Goal: Information Seeking & Learning: Learn about a topic

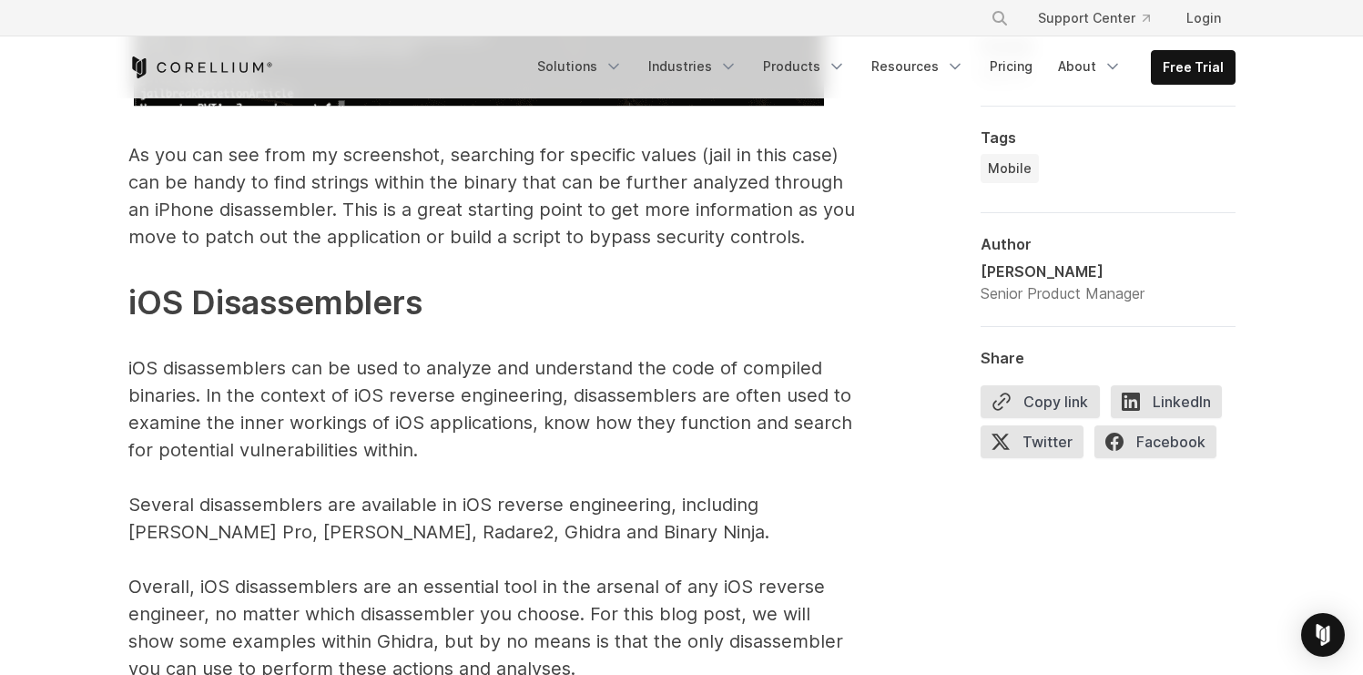
scroll to position [8730, 0]
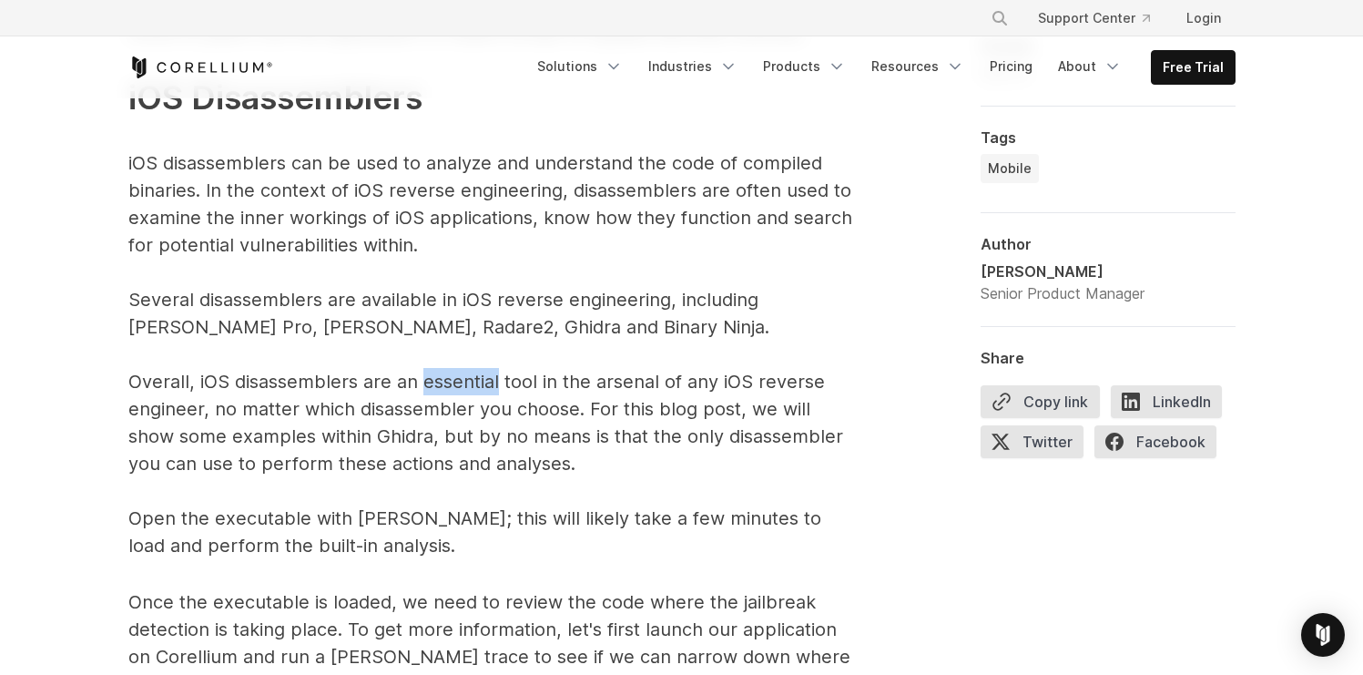
drag, startPoint x: 482, startPoint y: 363, endPoint x: 425, endPoint y: 370, distance: 56.8
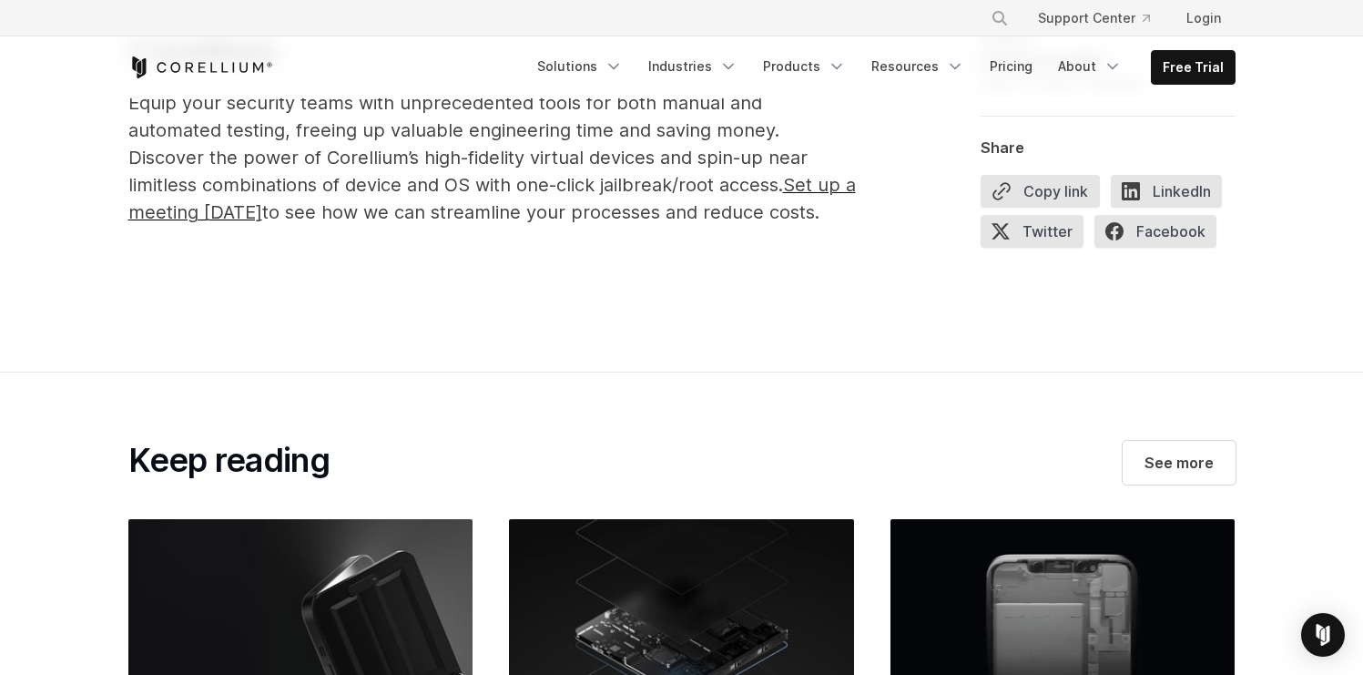
scroll to position [12317, 0]
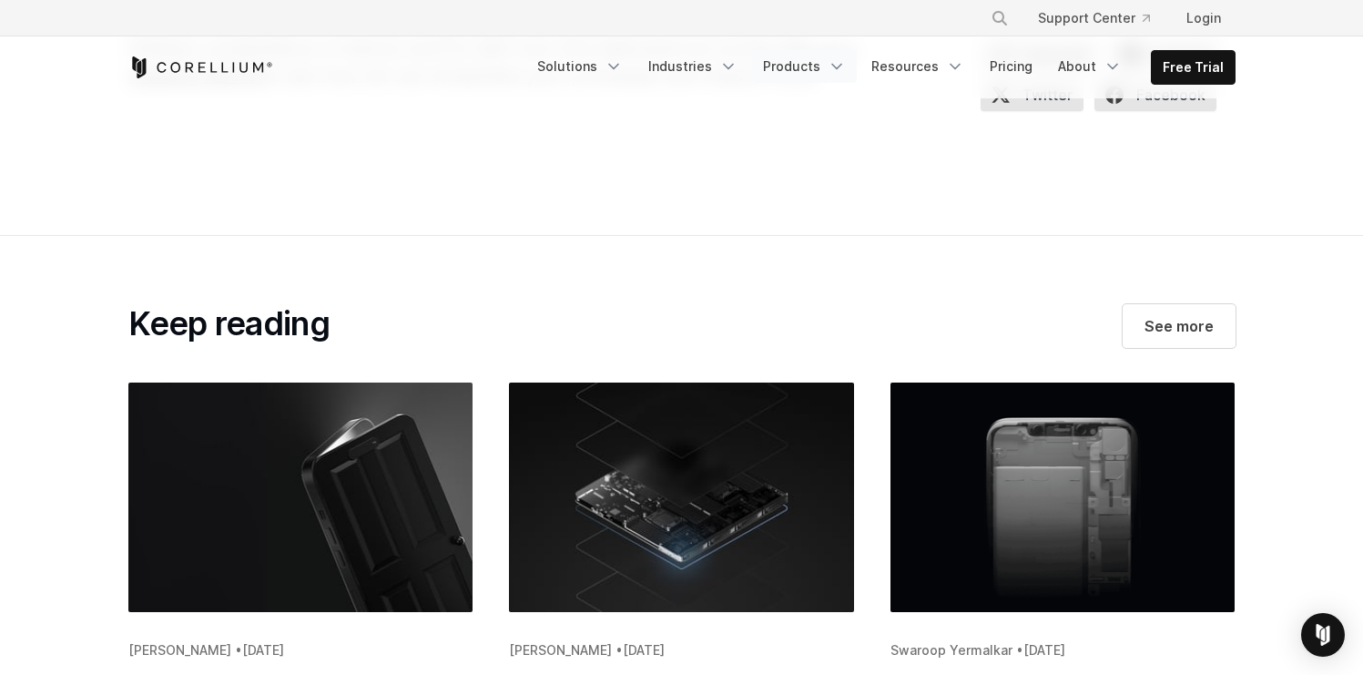
click at [789, 67] on link "Products" at bounding box center [804, 66] width 105 height 33
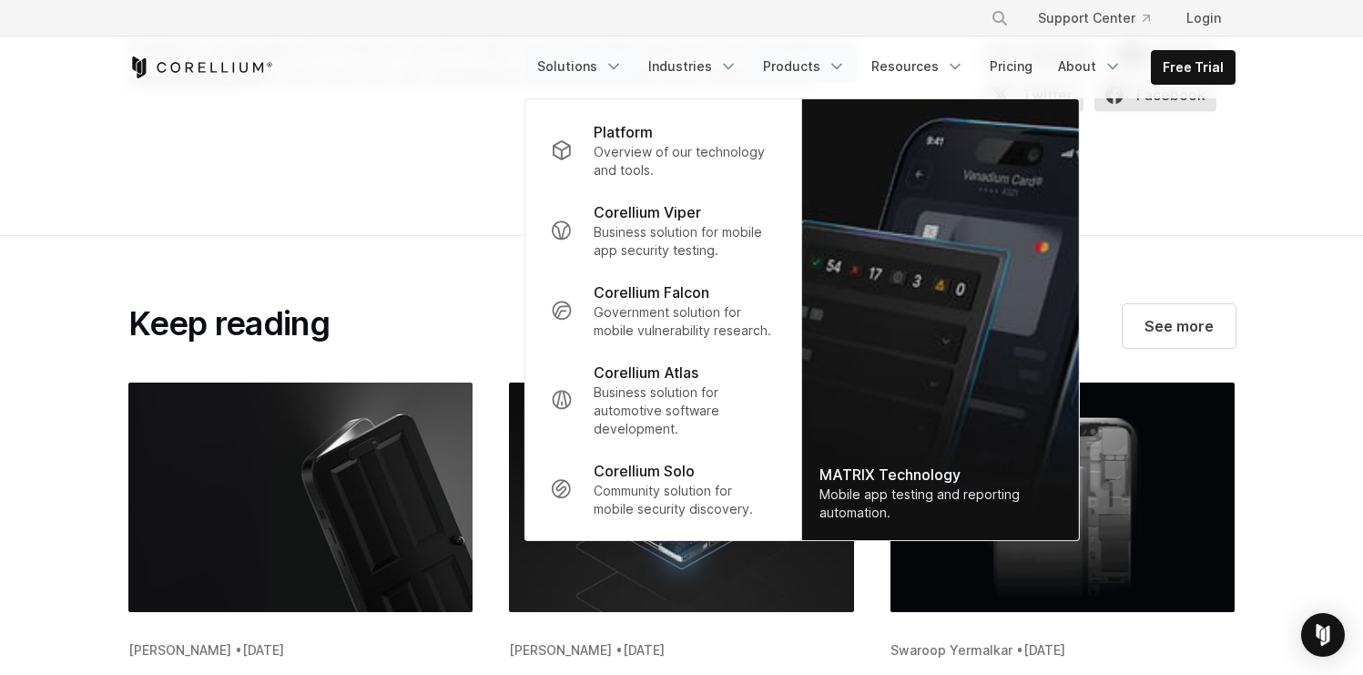
click at [590, 70] on link "Solutions" at bounding box center [579, 66] width 107 height 33
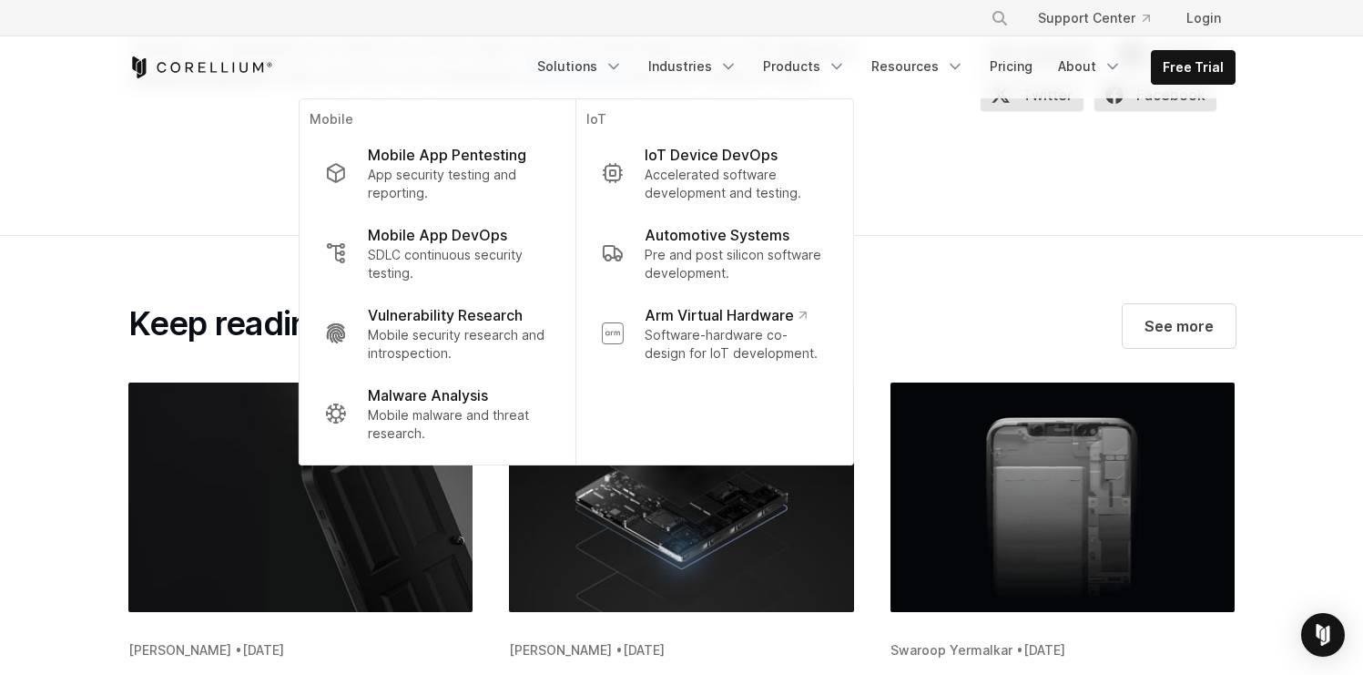
click at [211, 46] on div "Free Trial Solutions" at bounding box center [681, 67] width 1107 height 62
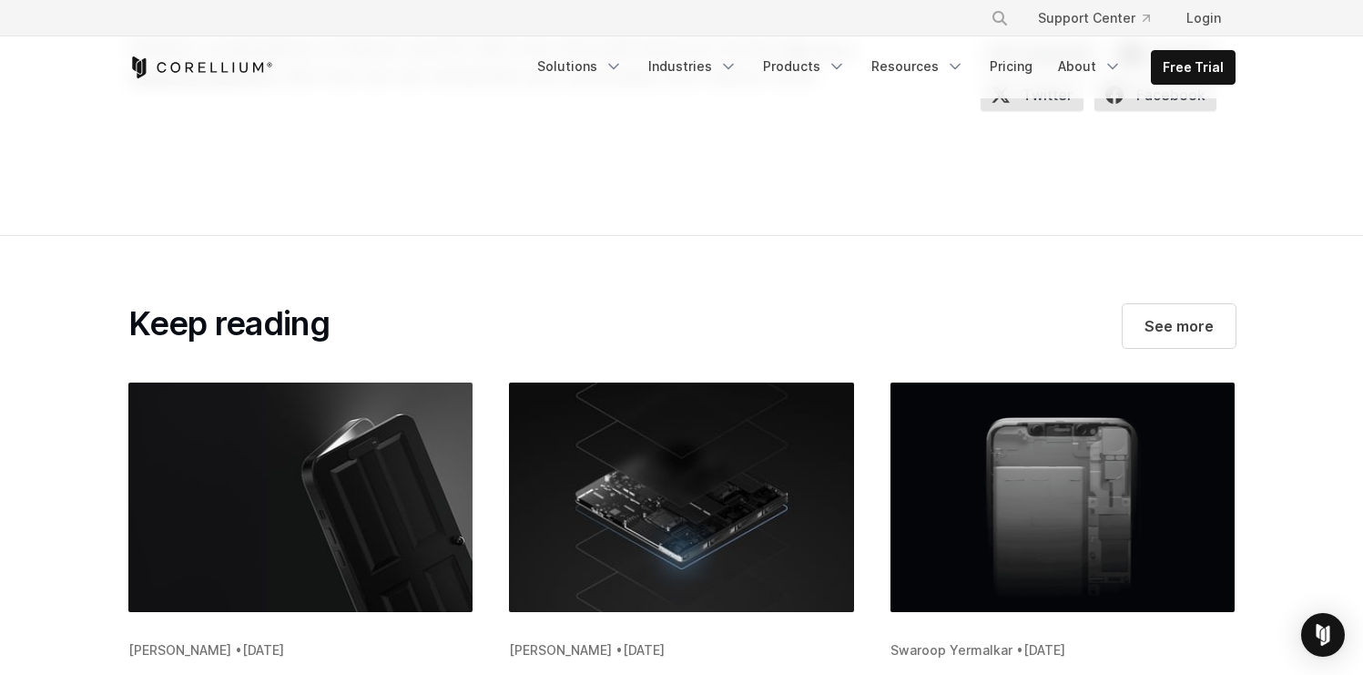
click at [229, 85] on div "Free Trial Solutions" at bounding box center [681, 67] width 1107 height 62
click at [233, 79] on div "Free Trial Solutions" at bounding box center [681, 67] width 1107 height 62
click at [237, 74] on icon "Corellium Home" at bounding box center [200, 67] width 145 height 22
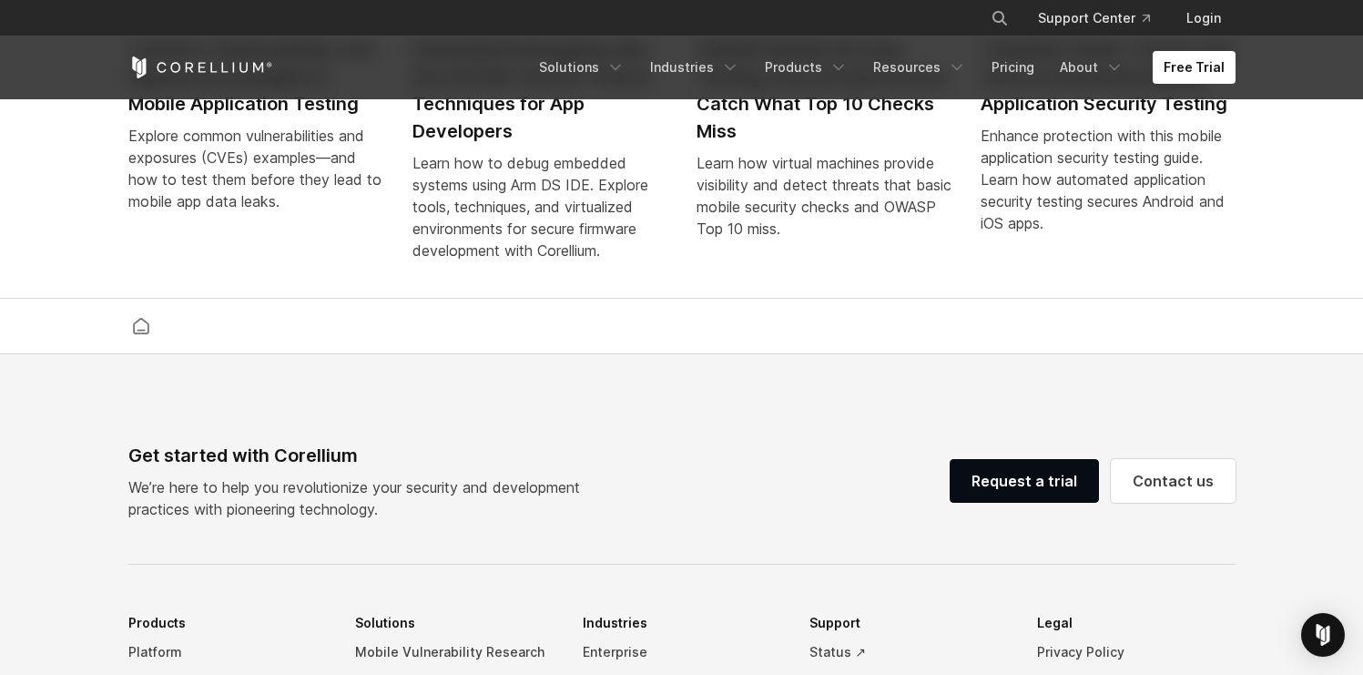
scroll to position [3906, 0]
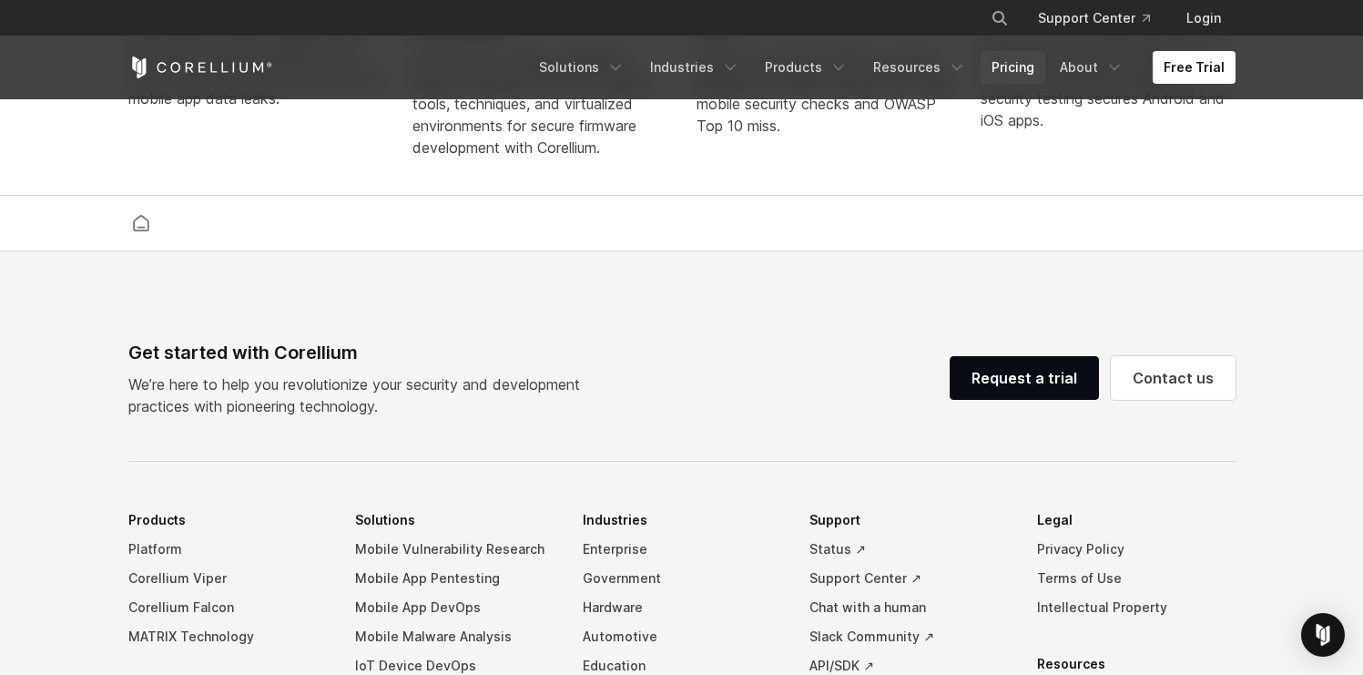
click at [1029, 74] on link "Pricing" at bounding box center [1012, 67] width 65 height 33
